Goal: Complete application form: Complete application form

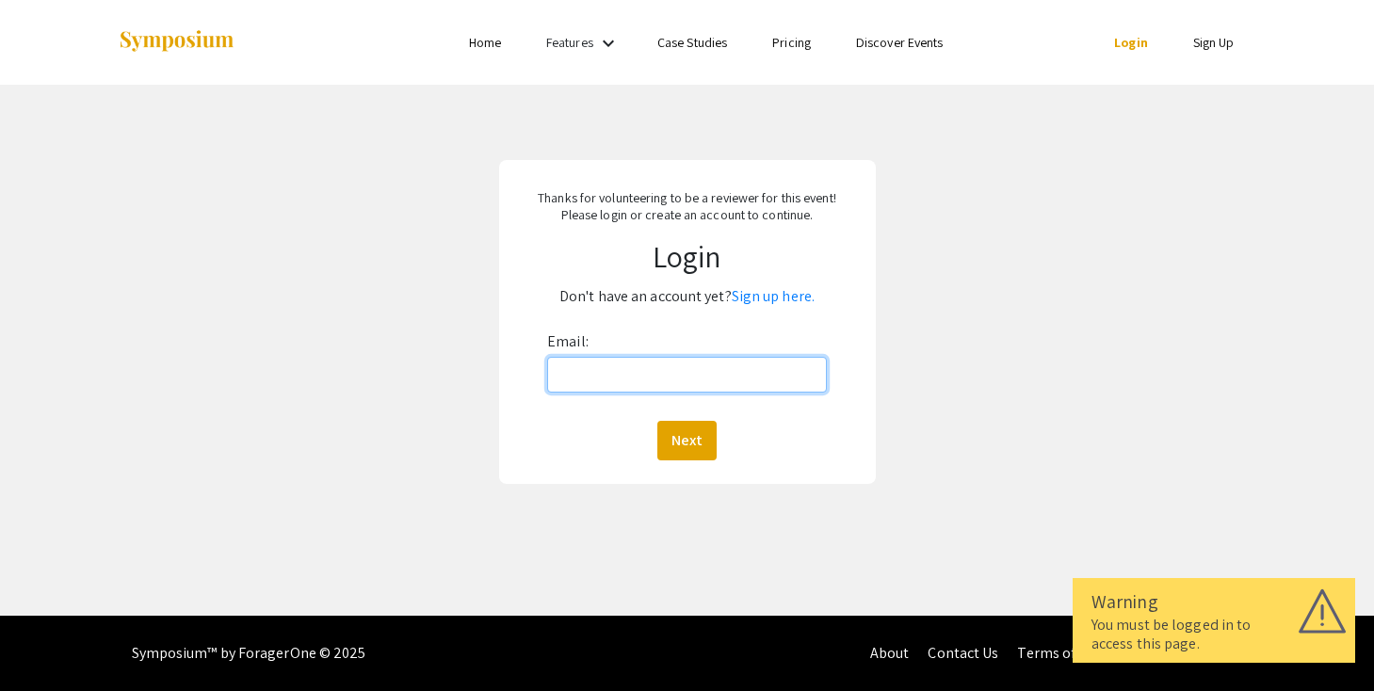
type input "[EMAIL_ADDRESS][DOMAIN_NAME]"
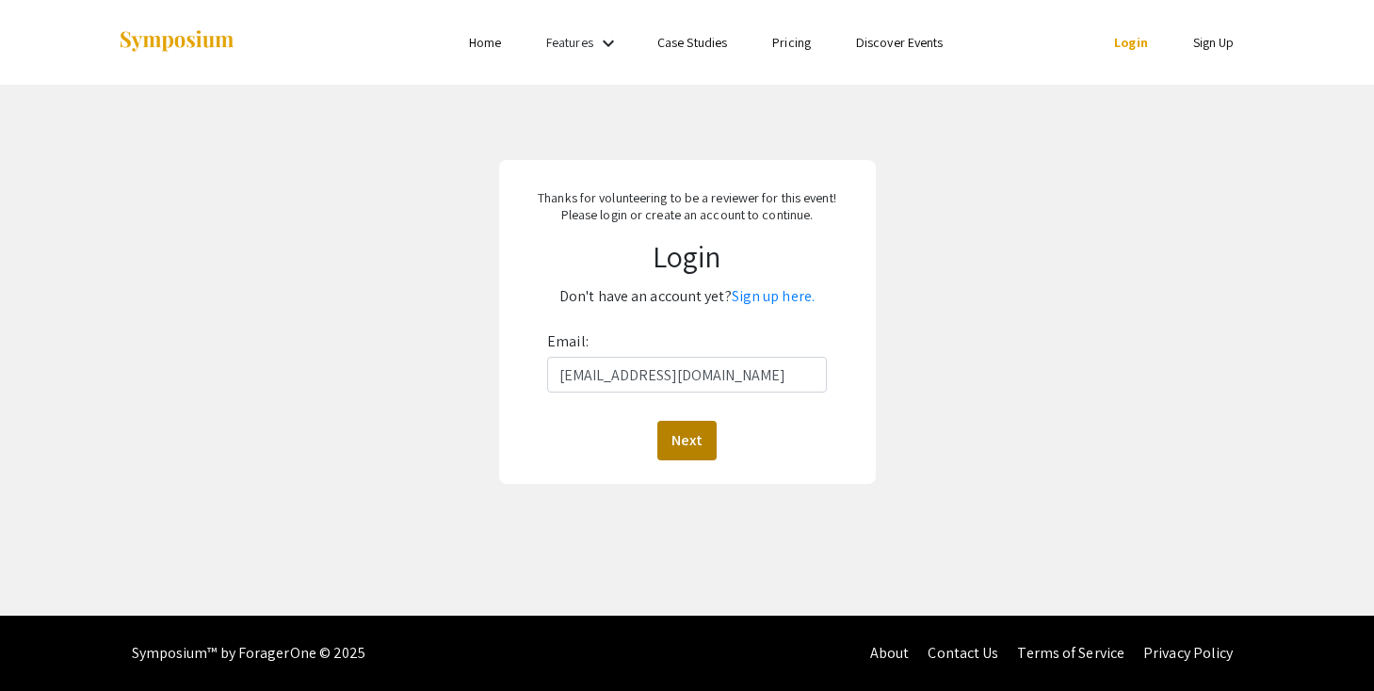
click at [687, 437] on button "Next" at bounding box center [686, 441] width 59 height 40
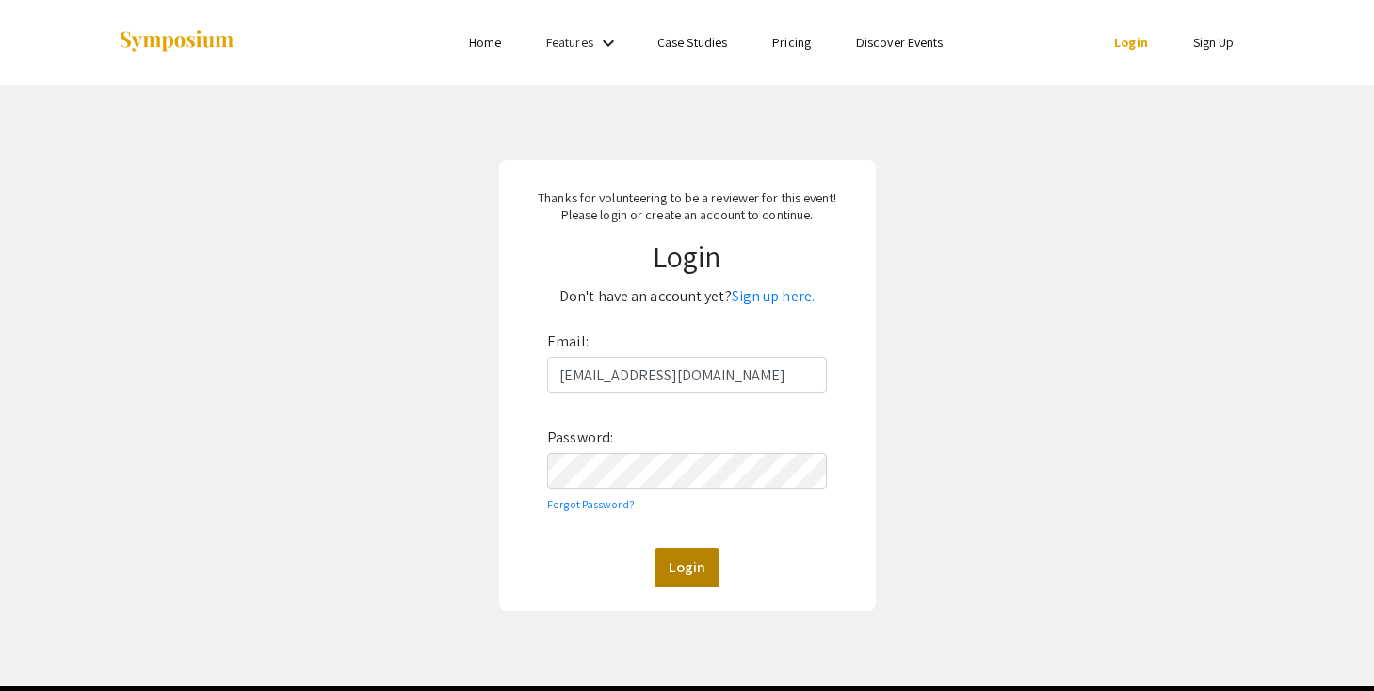
click at [687, 554] on button "Login" at bounding box center [686, 568] width 65 height 40
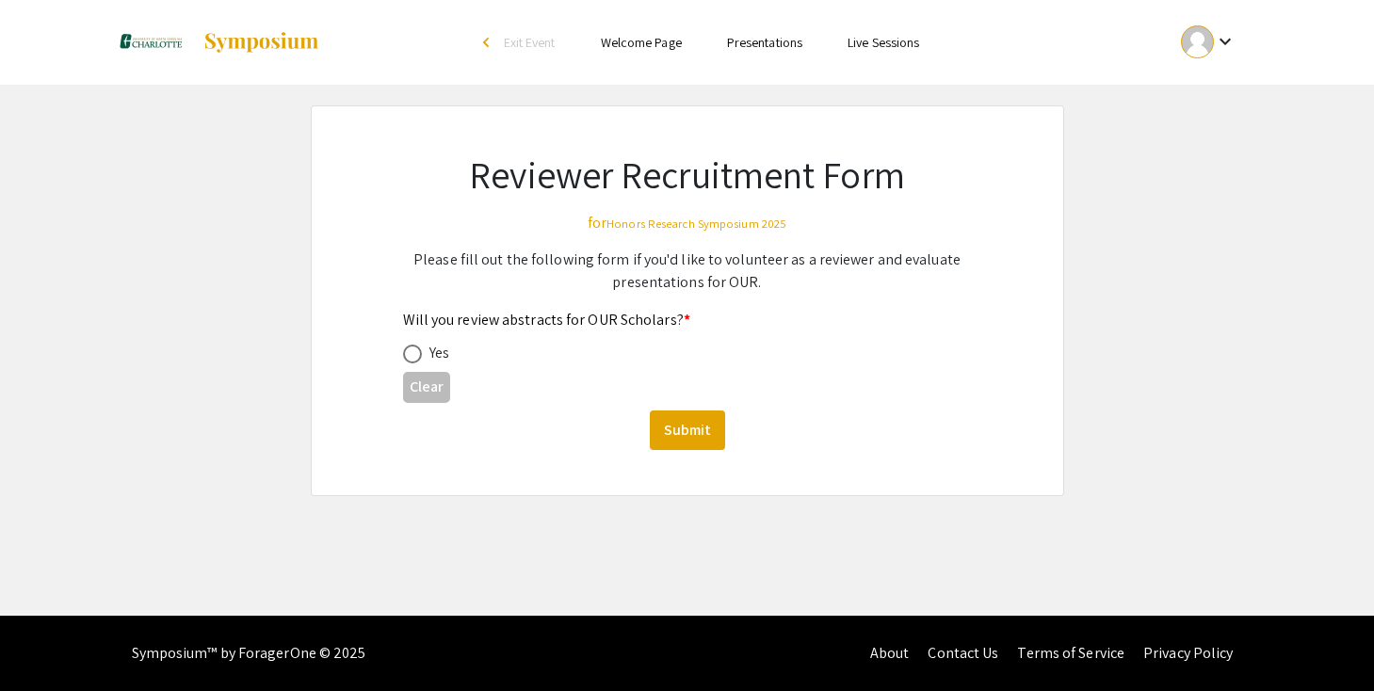
click at [410, 352] on span at bounding box center [412, 354] width 19 height 19
click at [410, 352] on input "radio" at bounding box center [412, 354] width 19 height 19
radio input "true"
click at [697, 434] on button "Submit" at bounding box center [687, 431] width 75 height 40
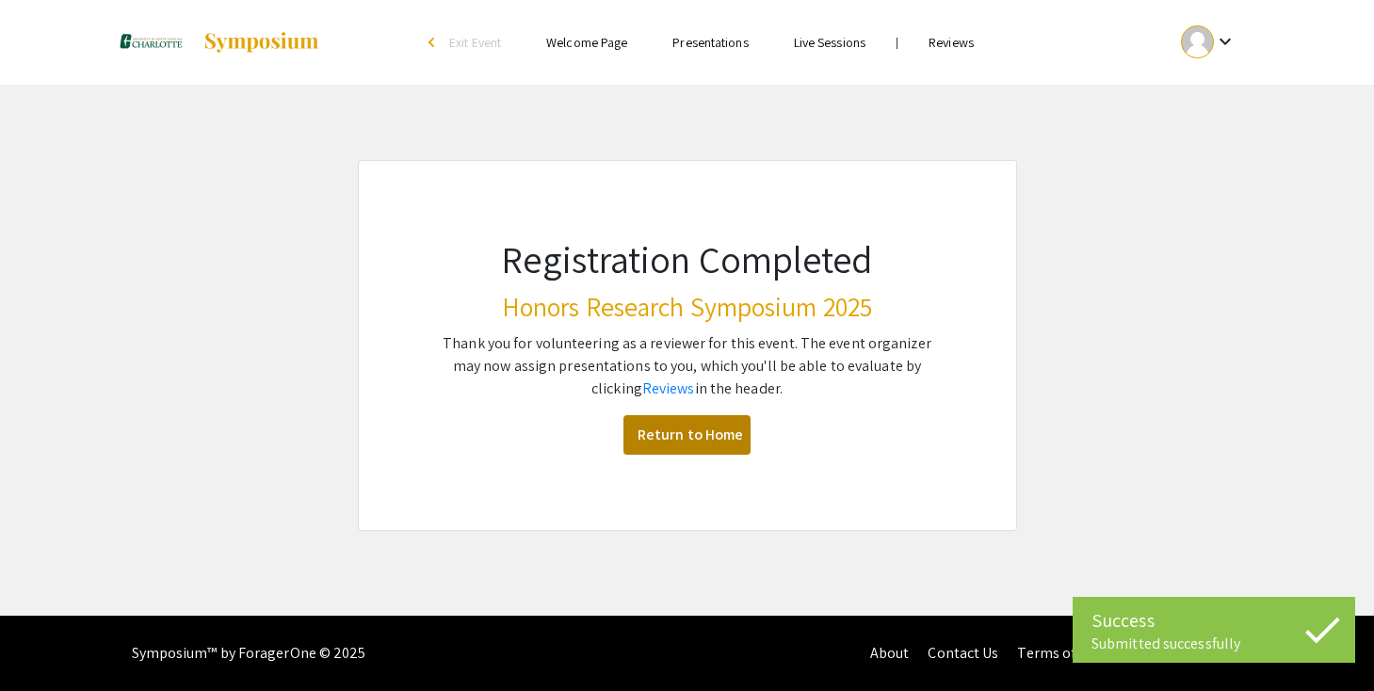
click at [704, 442] on link "Return to Home" at bounding box center [686, 435] width 127 height 40
